Goal: Find specific page/section: Find specific page/section

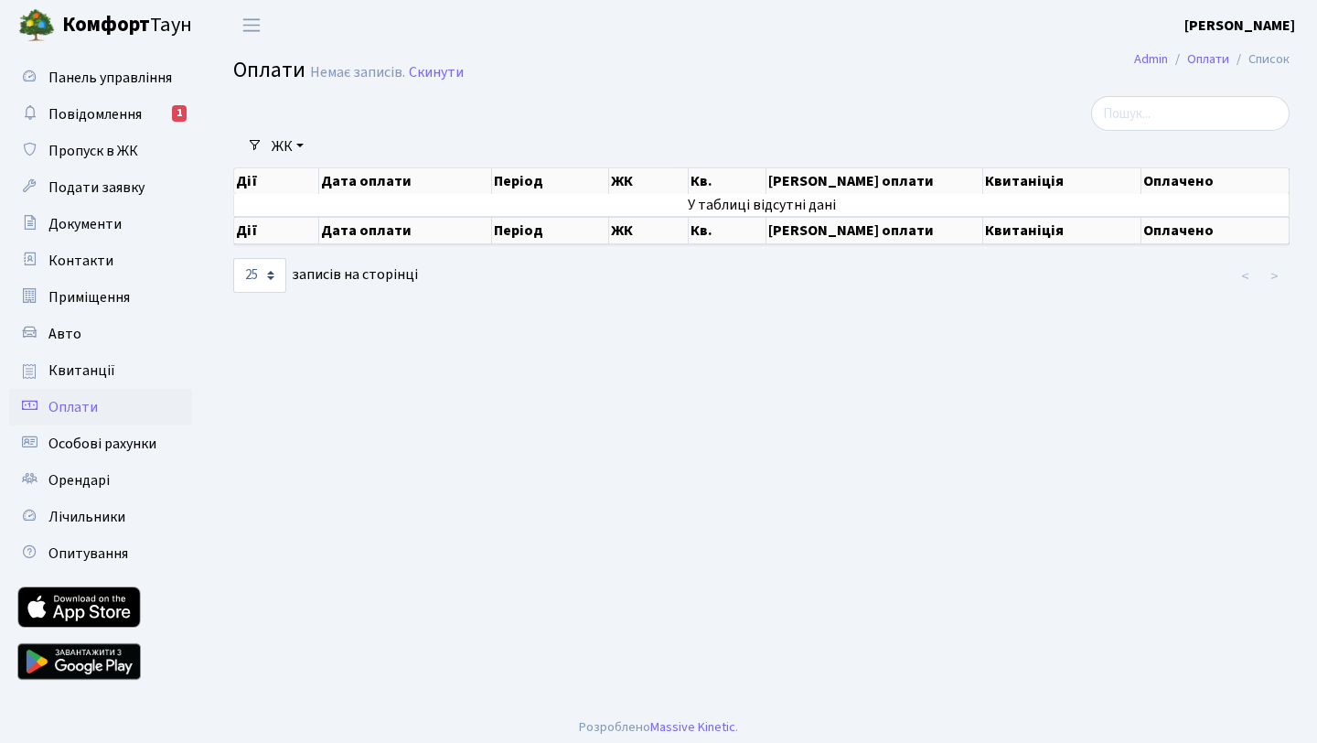
select select "25"
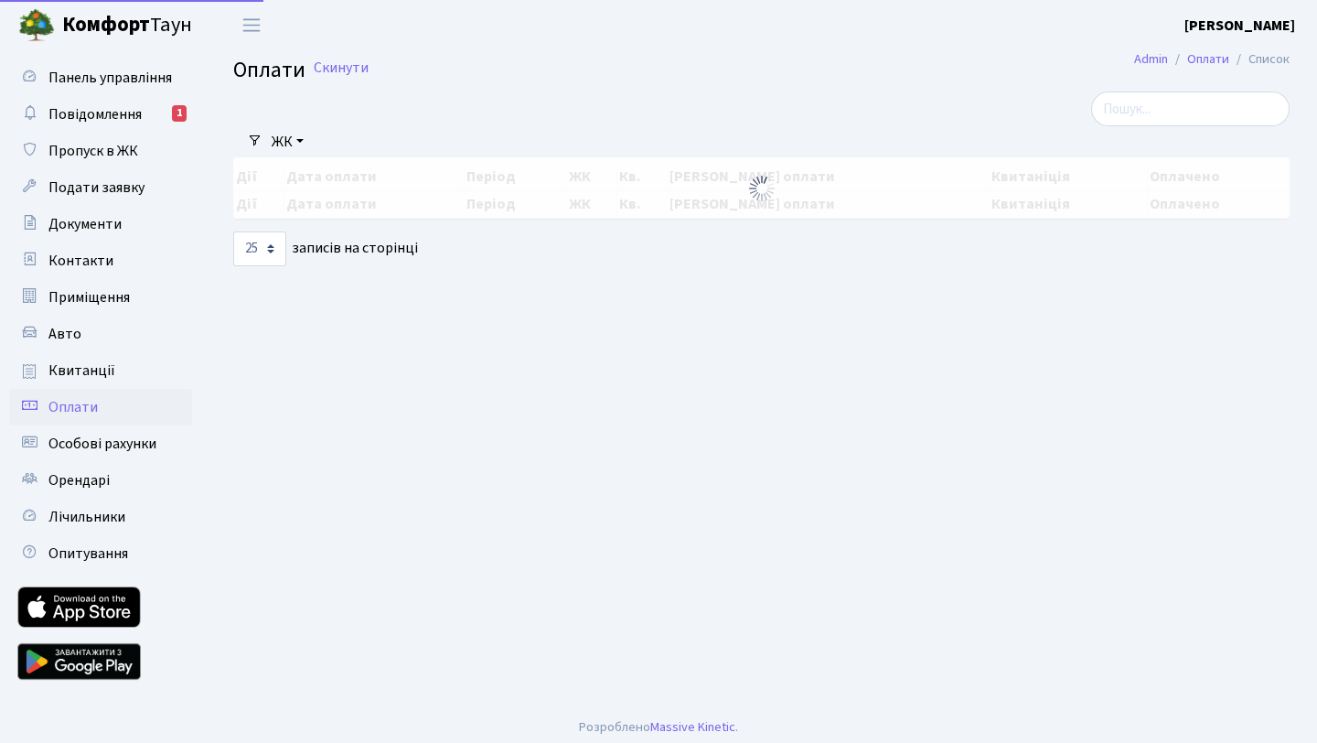
select select "25"
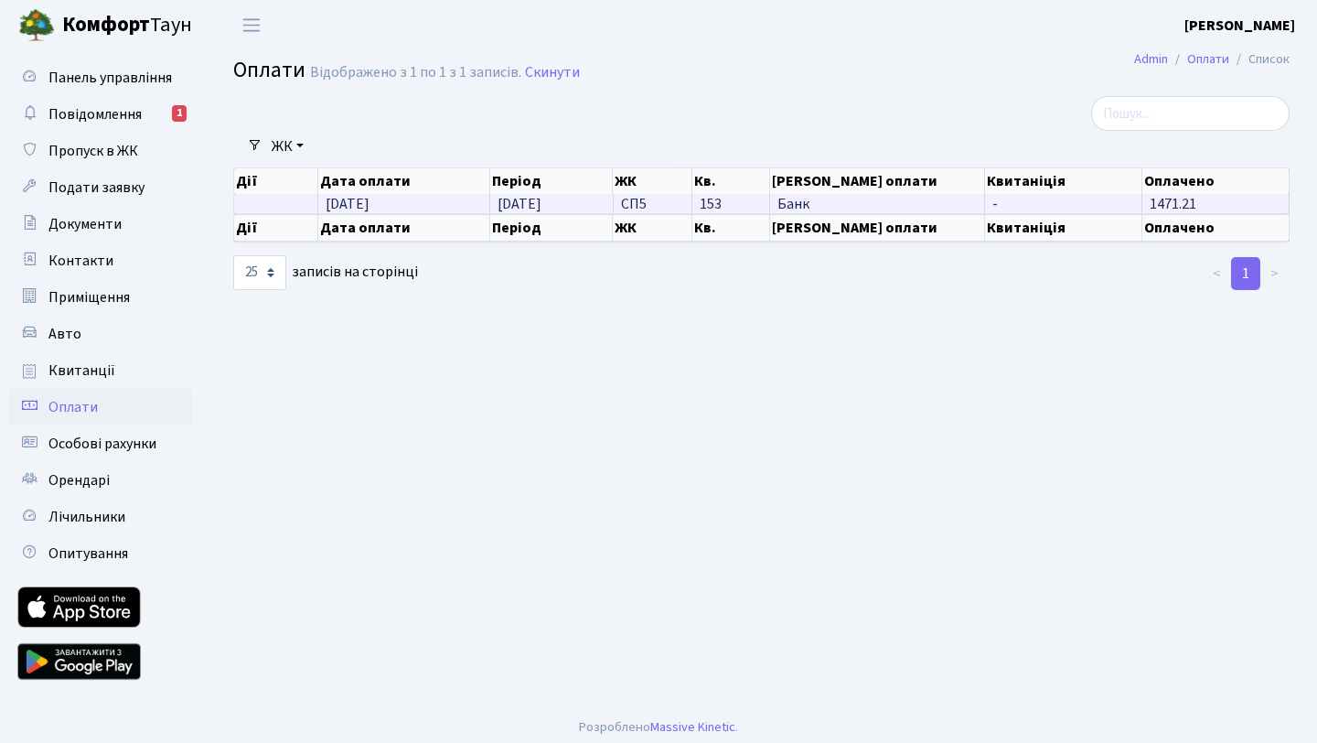
click at [351, 206] on span "[DATE]" at bounding box center [348, 204] width 44 height 20
click at [106, 120] on span "Повідомлення" at bounding box center [94, 114] width 93 height 20
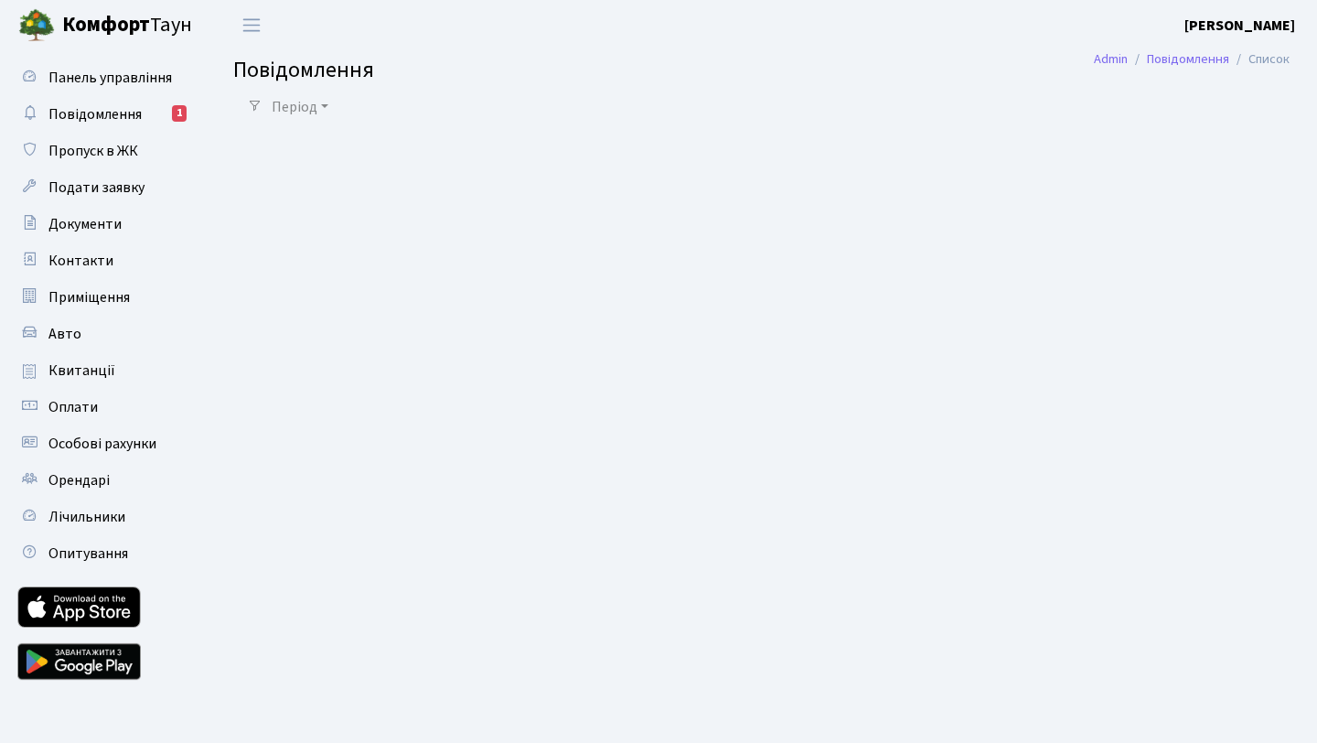
select select "25"
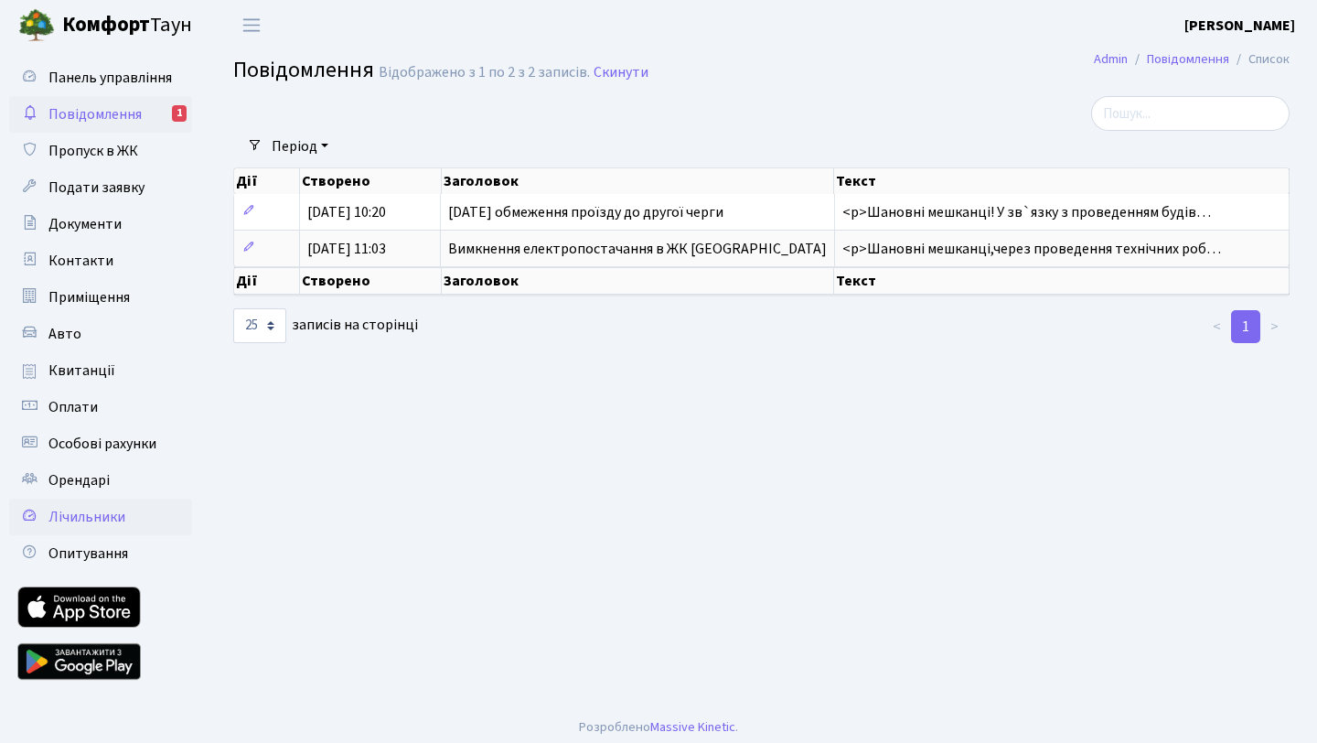
click at [85, 523] on span "Лічильники" at bounding box center [86, 517] width 77 height 20
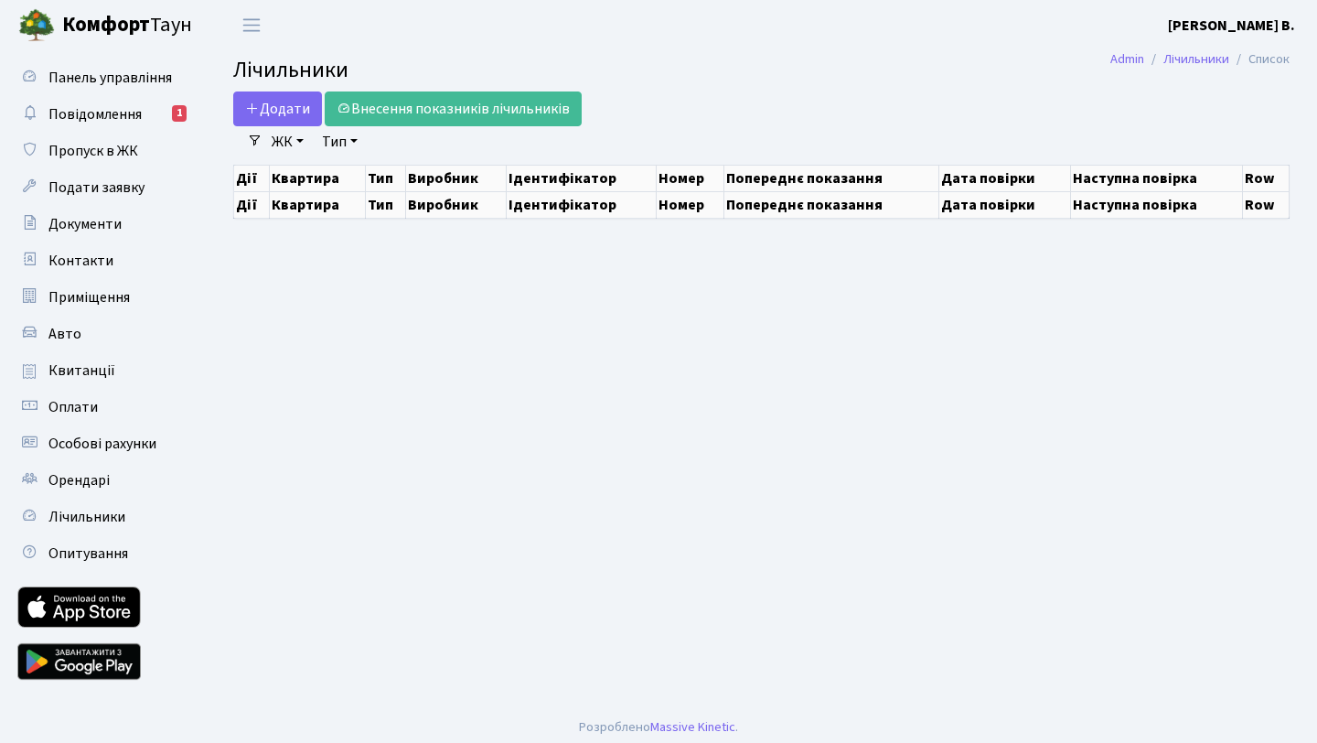
select select "25"
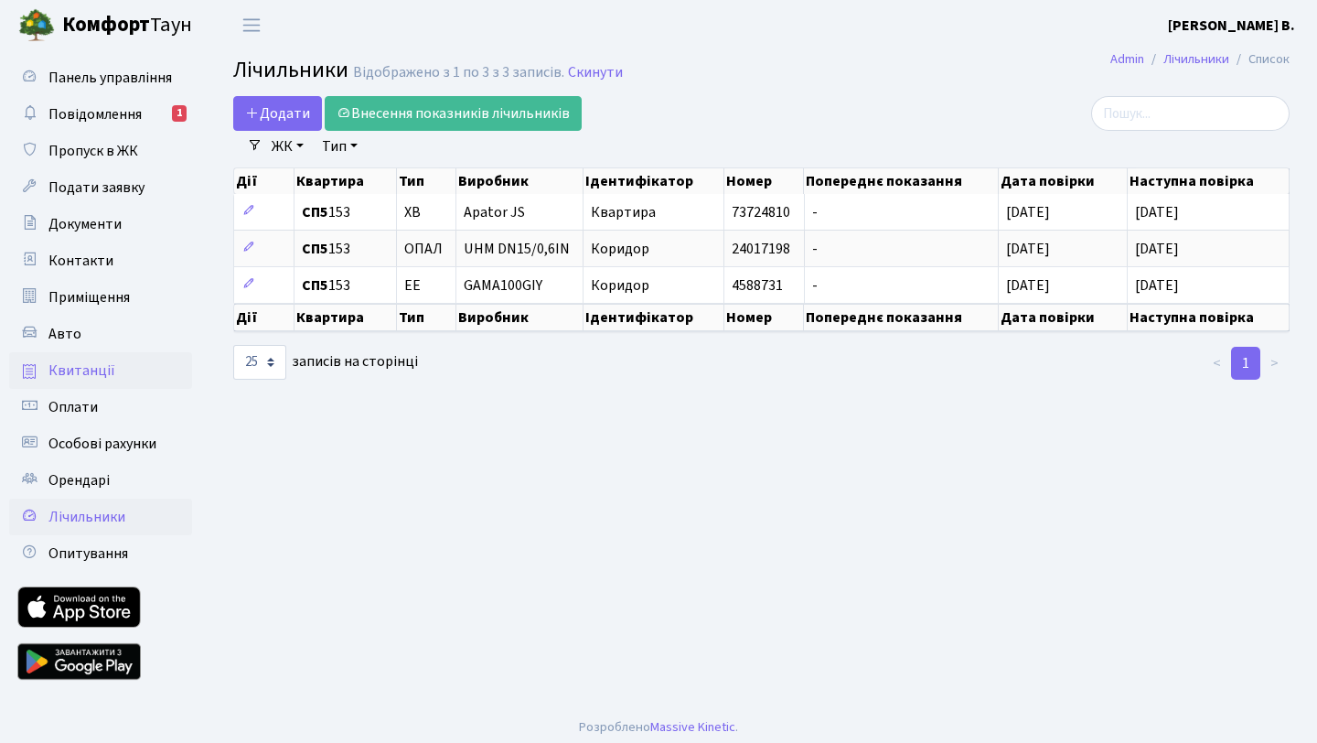
click at [91, 366] on span "Квитанції" at bounding box center [81, 370] width 67 height 20
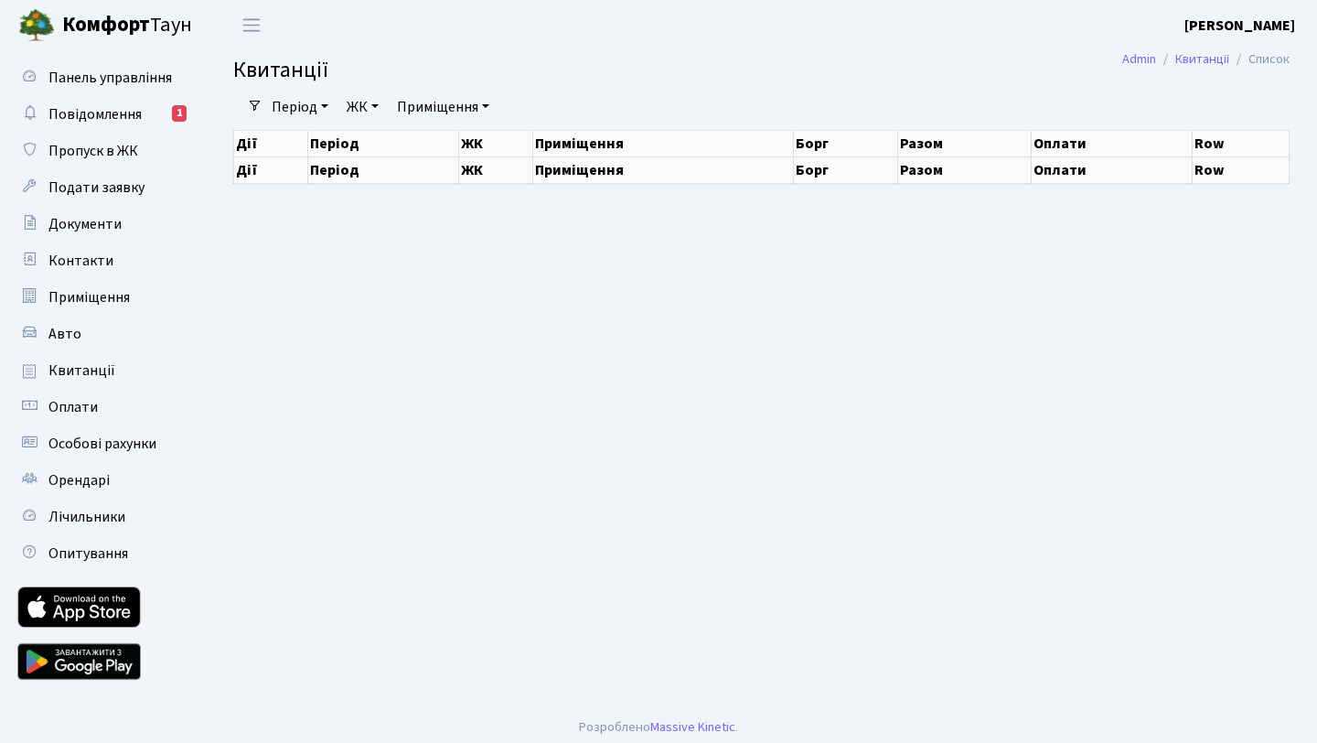
select select "25"
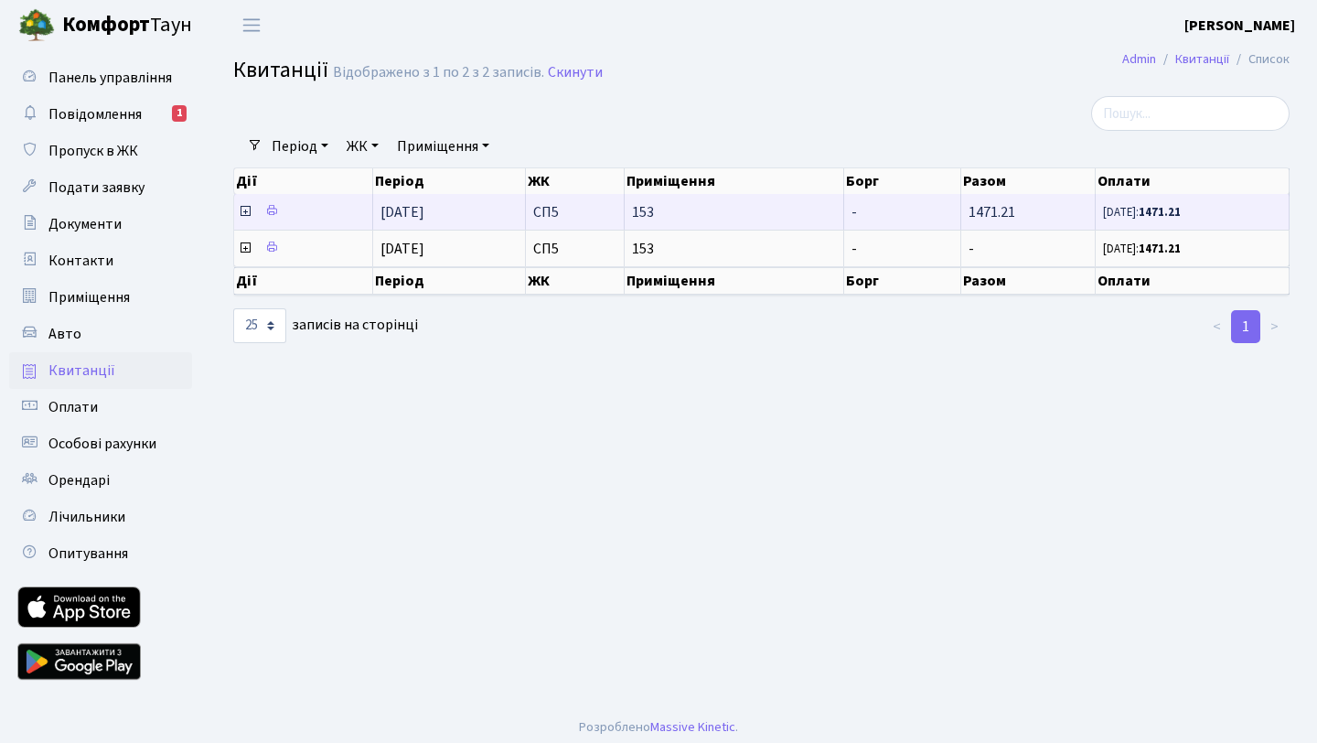
click at [243, 214] on icon at bounding box center [245, 211] width 15 height 15
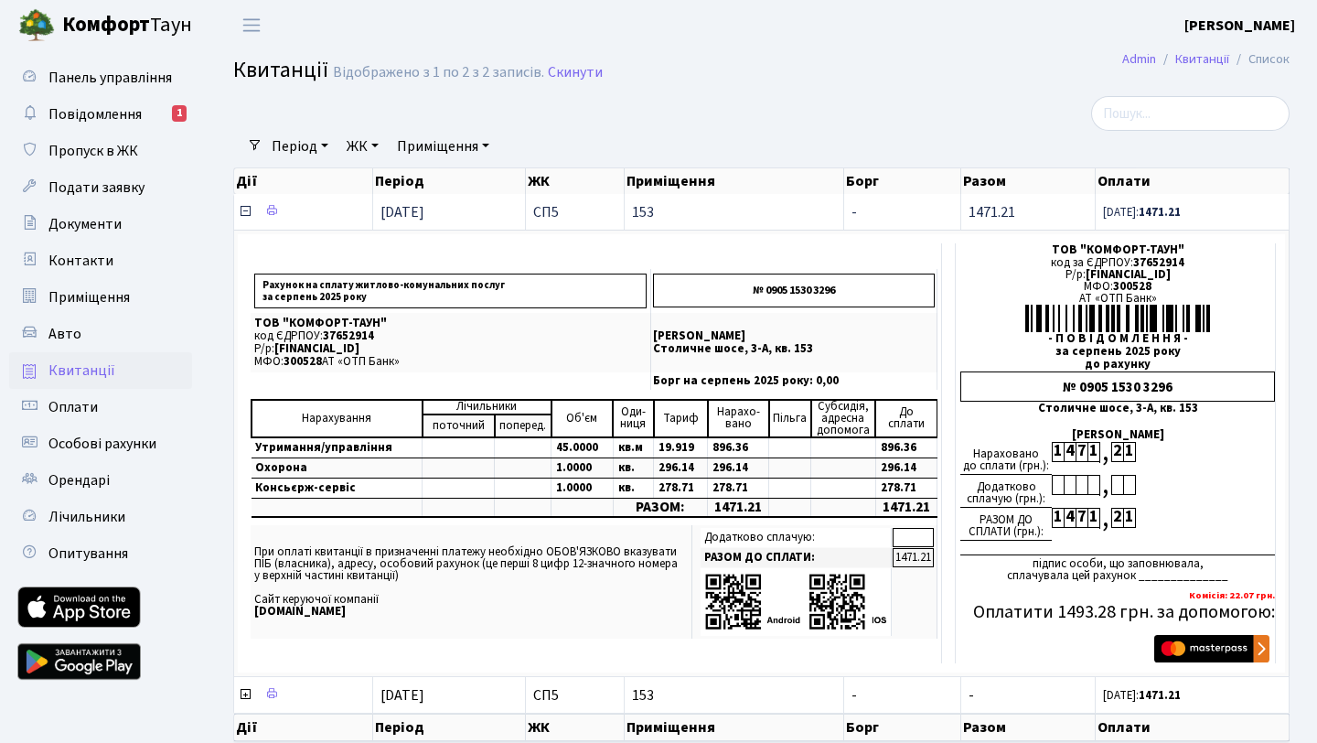
click at [245, 213] on icon at bounding box center [245, 211] width 15 height 15
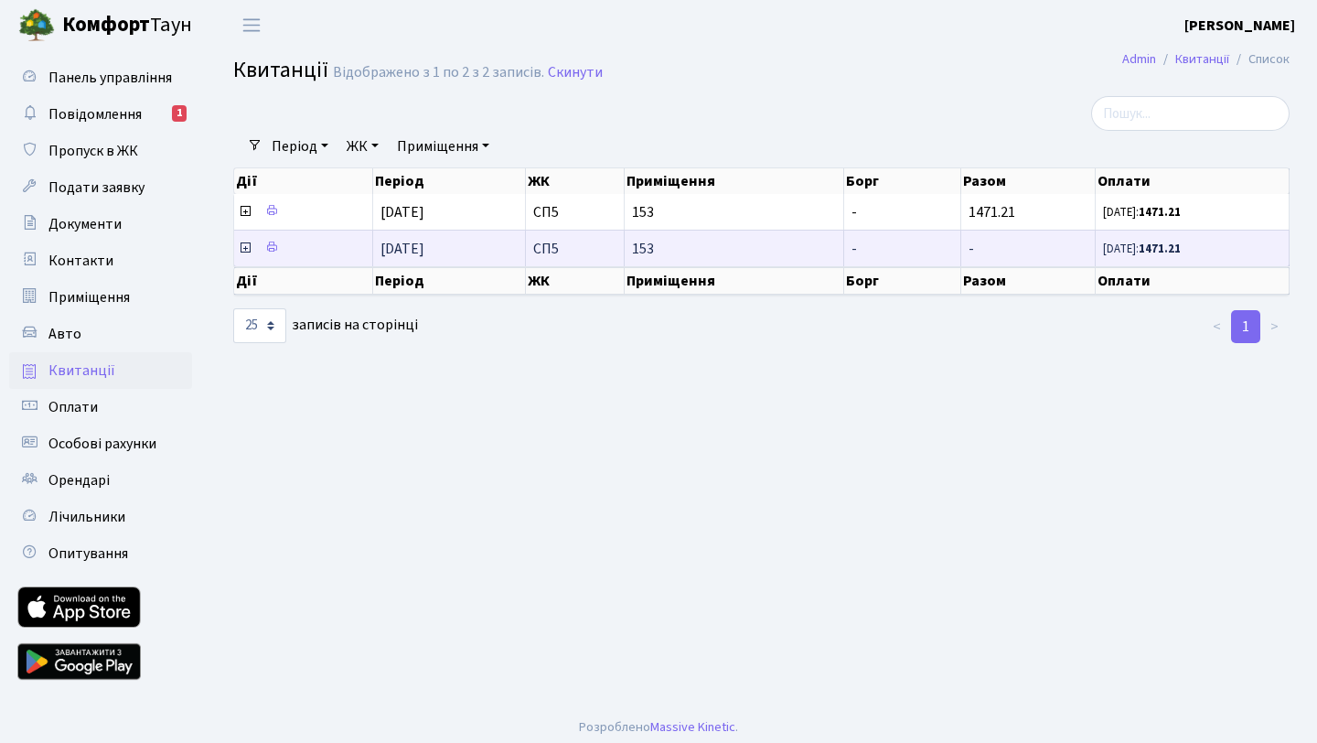
click at [245, 250] on icon at bounding box center [245, 248] width 15 height 15
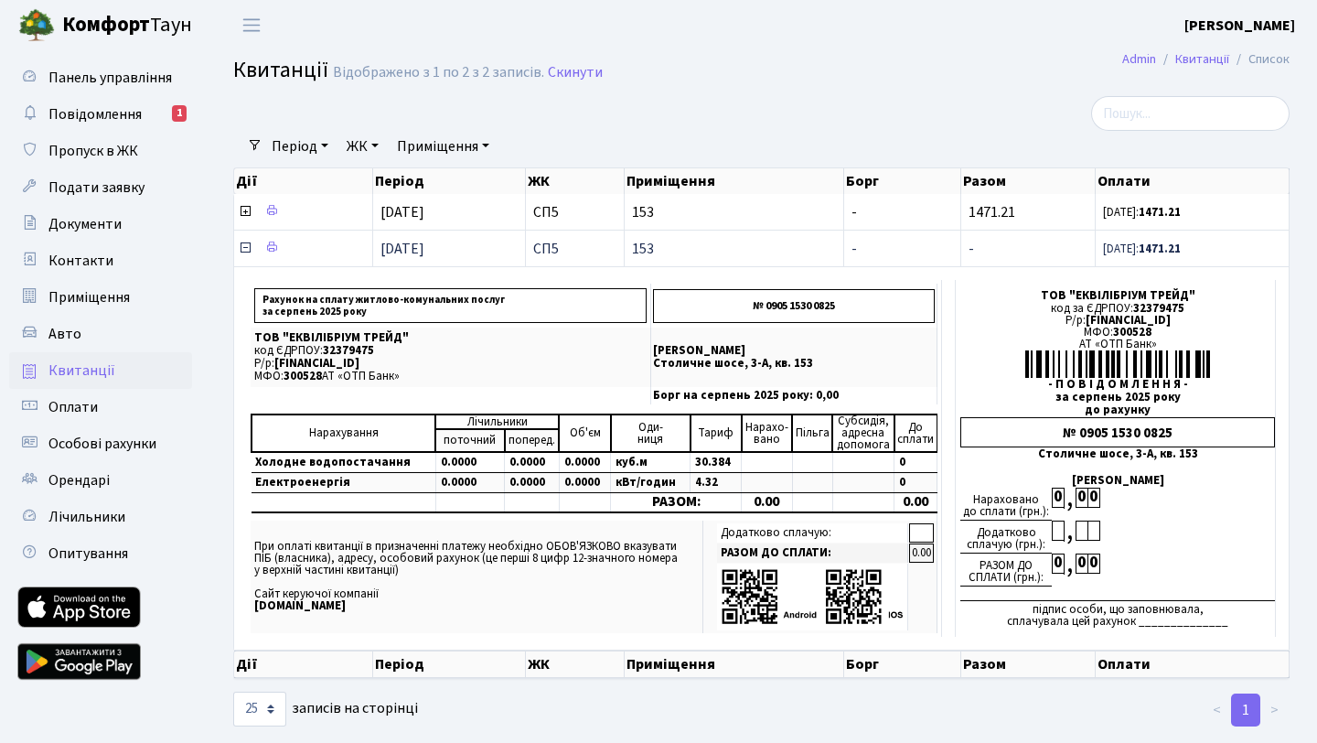
click at [245, 250] on icon at bounding box center [245, 248] width 15 height 15
